Goal: Information Seeking & Learning: Learn about a topic

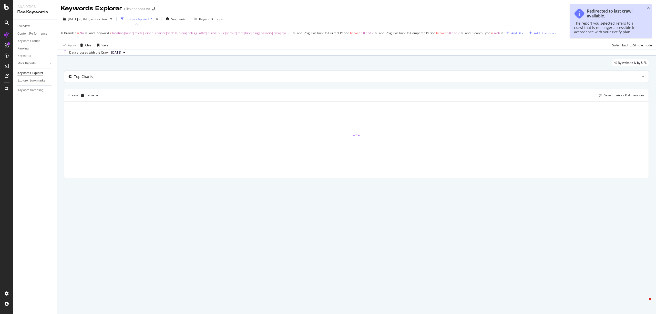
click at [222, 33] on span "location|louer|miete|leihen|charter|verleih|alqui|nolegg|affitt|huren|huur|verh…" at bounding box center [201, 32] width 179 height 7
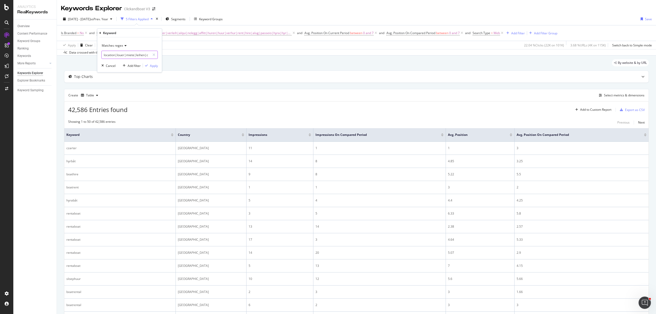
click at [141, 54] on input "location|louer|miete|leihen|charter|verleih|alqui|nolegg|affitt|huren|huur|verh…" at bounding box center [126, 55] width 48 height 8
